Goal: Check status: Check status

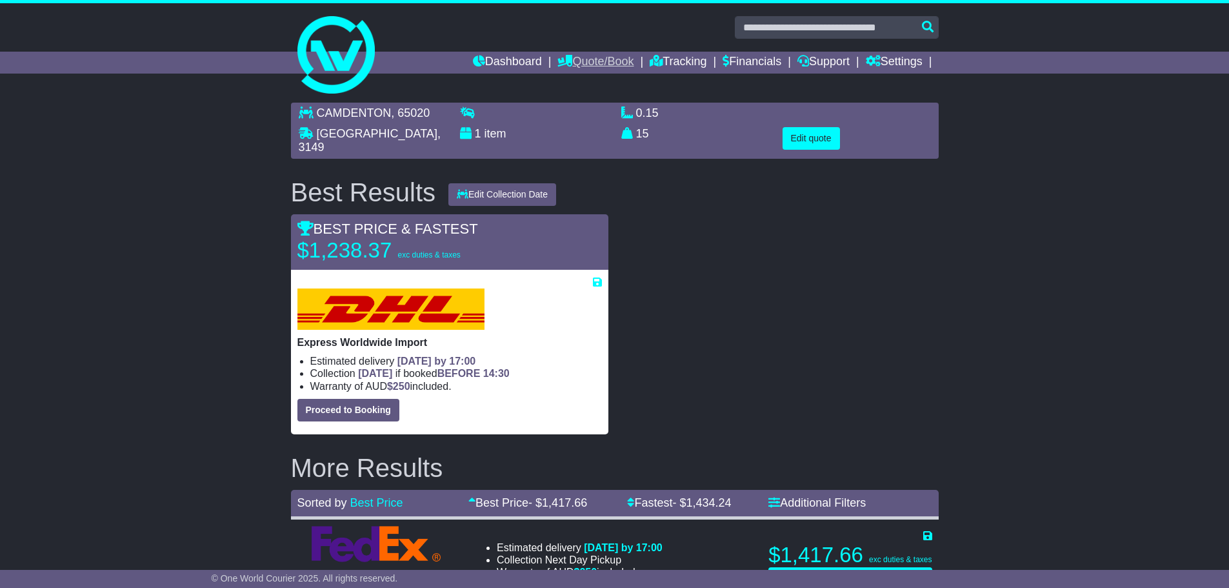
click at [599, 61] on link "Quote/Book" at bounding box center [596, 63] width 76 height 22
click at [660, 64] on link "Tracking" at bounding box center [678, 63] width 57 height 22
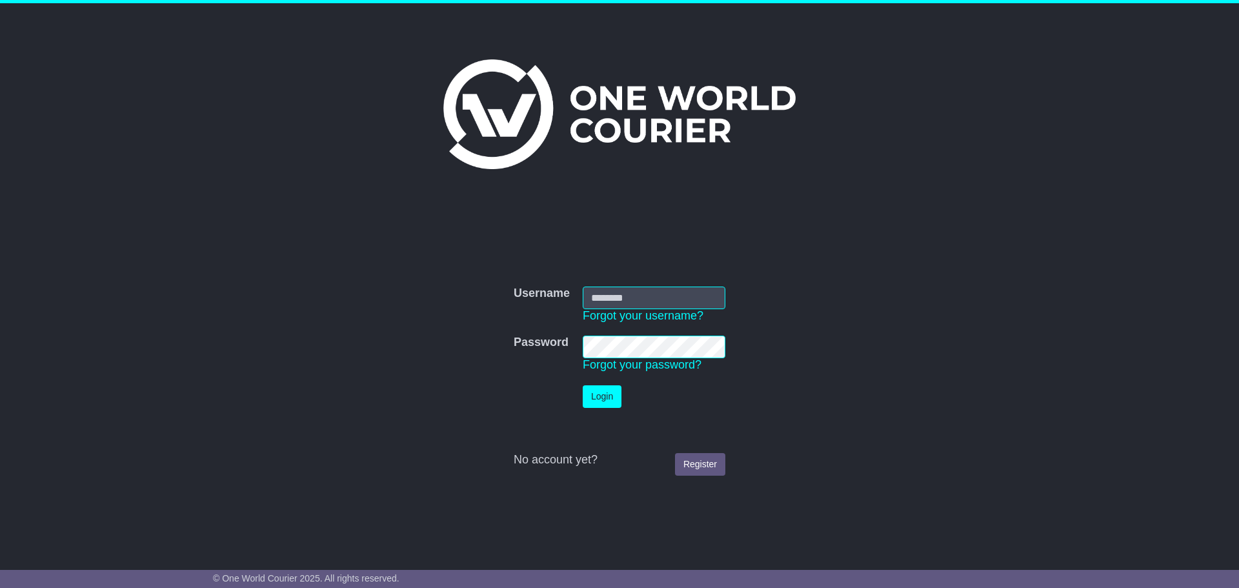
type input "**********"
click at [609, 392] on button "Login" at bounding box center [602, 396] width 39 height 23
